Goal: Register for event/course

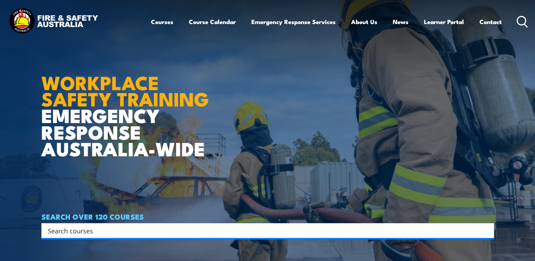
click at [134, 228] on input "Search input" at bounding box center [263, 230] width 430 height 11
type input "representative"
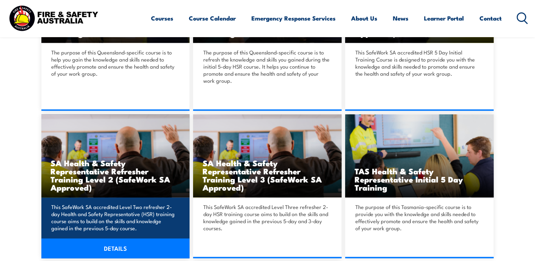
scroll to position [736, 0]
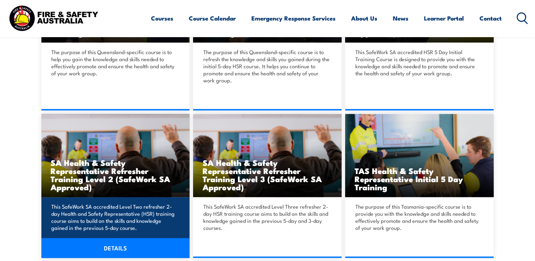
click at [102, 152] on img at bounding box center [115, 155] width 148 height 83
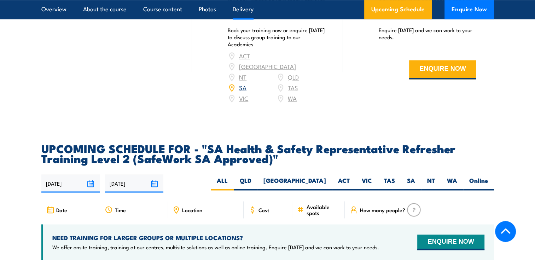
scroll to position [1096, 0]
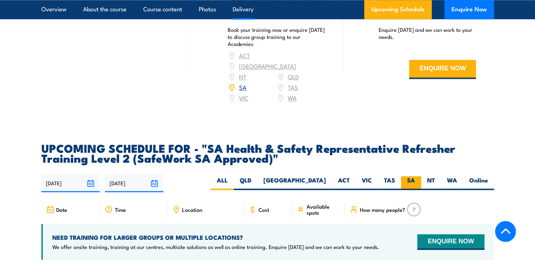
click at [407, 176] on label "SA" at bounding box center [411, 183] width 20 height 14
click at [415, 176] on input "SA" at bounding box center [417, 178] width 5 height 5
radio input "true"
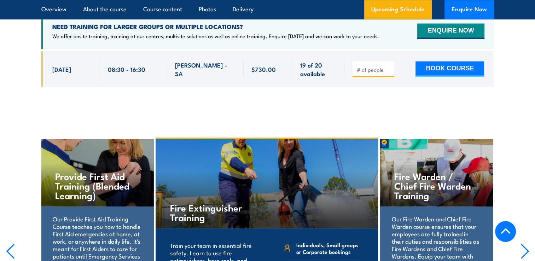
scroll to position [1306, 0]
